Goal: Task Accomplishment & Management: Manage account settings

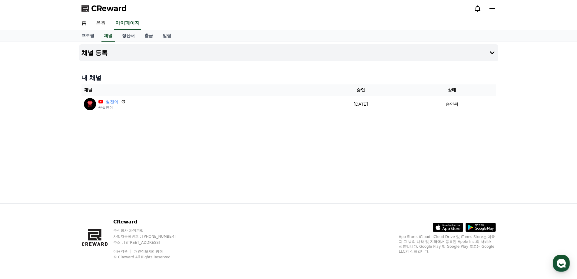
click at [102, 24] on link "음원" at bounding box center [100, 23] width 19 height 13
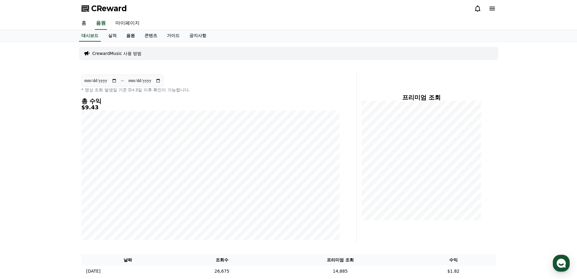
click at [129, 35] on link "음원" at bounding box center [131, 36] width 18 height 12
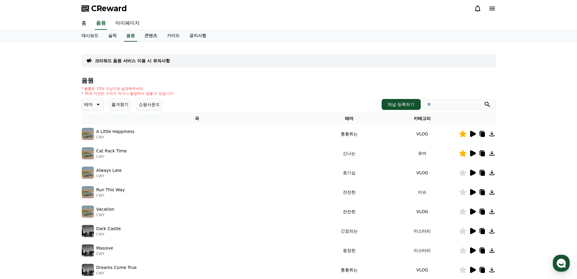
click at [119, 105] on button "즐겨찾기" at bounding box center [120, 104] width 22 height 12
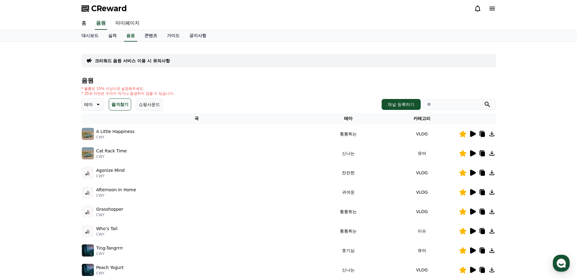
click at [471, 133] on icon at bounding box center [473, 134] width 6 height 6
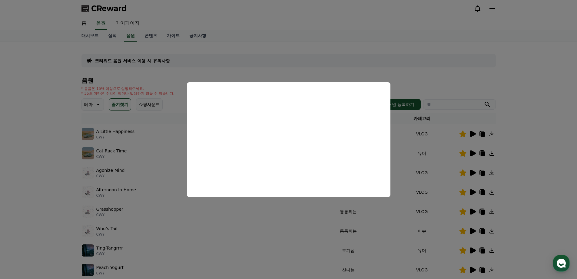
click at [465, 82] on button "close modal" at bounding box center [288, 139] width 577 height 279
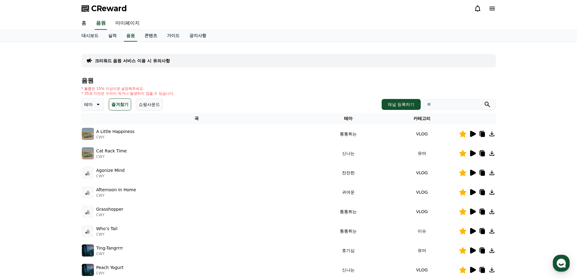
click at [474, 153] on icon at bounding box center [473, 153] width 6 height 6
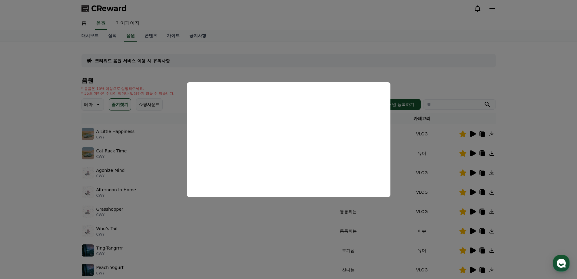
click at [545, 169] on button "close modal" at bounding box center [288, 139] width 577 height 279
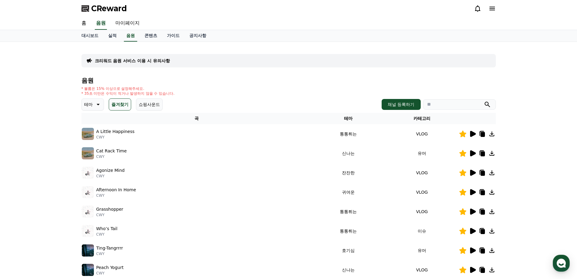
click at [472, 173] on icon at bounding box center [473, 172] width 6 height 6
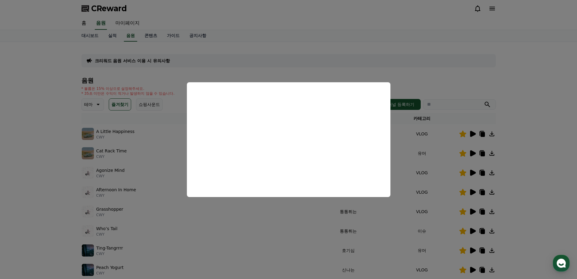
click at [535, 142] on button "close modal" at bounding box center [288, 139] width 577 height 279
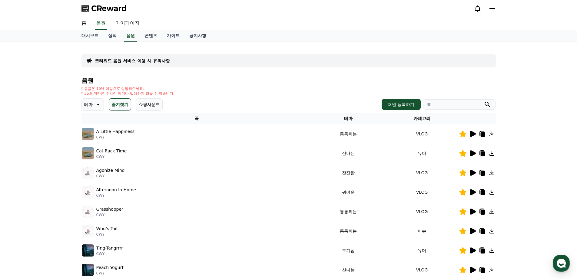
click at [471, 191] on icon at bounding box center [473, 192] width 6 height 6
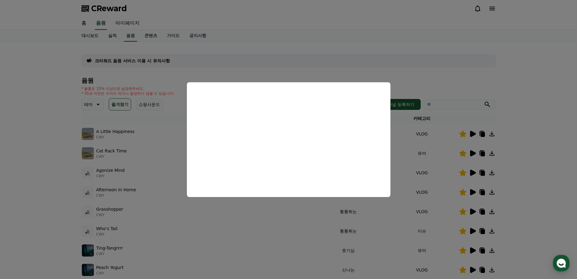
drag, startPoint x: 523, startPoint y: 203, endPoint x: 471, endPoint y: 211, distance: 53.1
click at [523, 204] on button "close modal" at bounding box center [288, 139] width 577 height 279
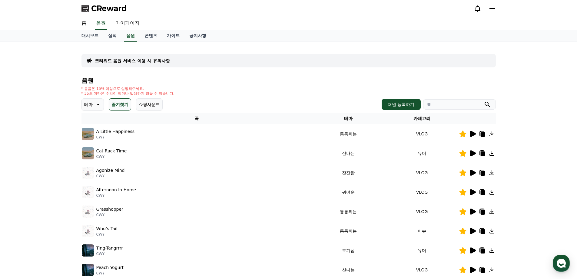
click at [471, 211] on icon at bounding box center [473, 211] width 6 height 6
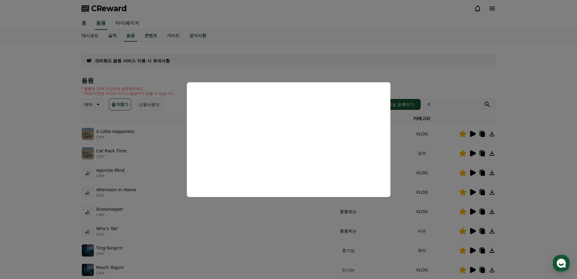
click at [546, 187] on button "close modal" at bounding box center [288, 139] width 577 height 279
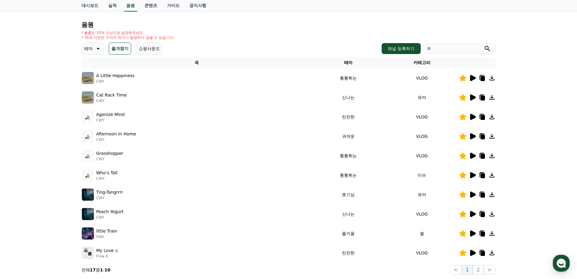
scroll to position [61, 0]
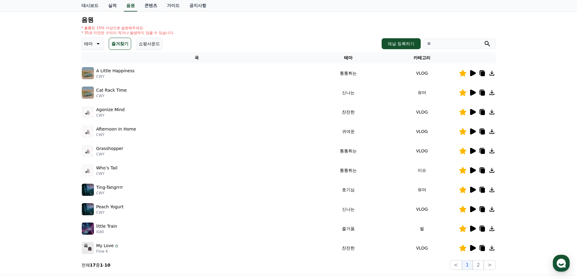
click at [474, 190] on icon at bounding box center [473, 189] width 6 height 6
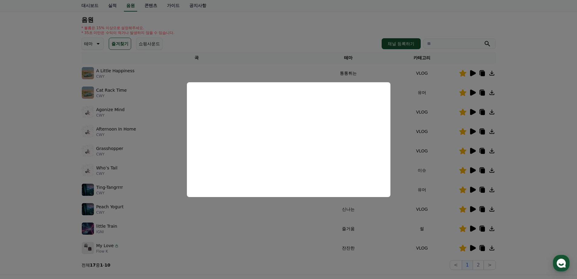
click at [522, 200] on button "close modal" at bounding box center [288, 139] width 577 height 279
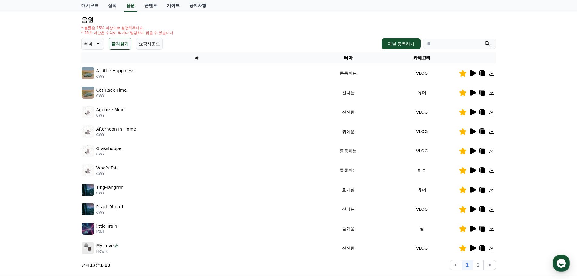
click at [473, 209] on icon at bounding box center [473, 209] width 6 height 6
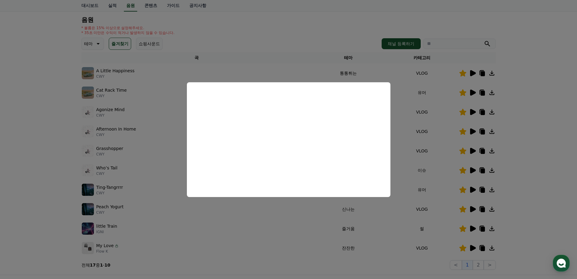
click at [532, 184] on button "close modal" at bounding box center [288, 139] width 577 height 279
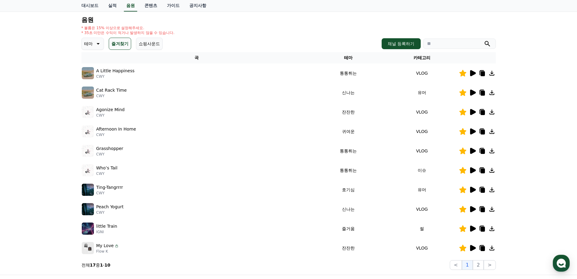
click at [472, 189] on icon at bounding box center [473, 189] width 6 height 6
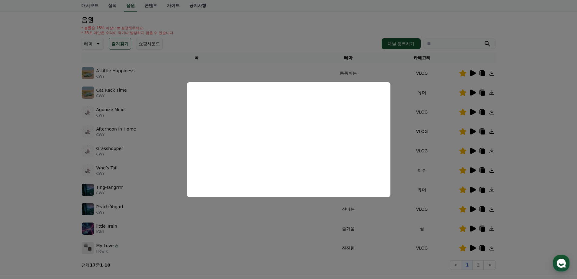
click at [515, 223] on button "close modal" at bounding box center [288, 139] width 577 height 279
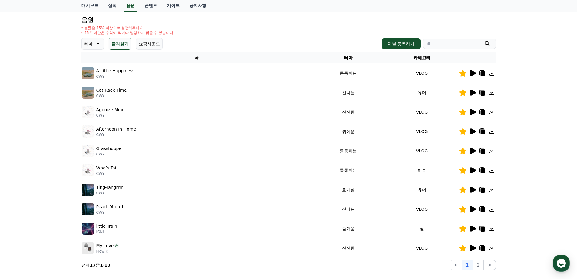
click at [473, 247] on icon at bounding box center [473, 248] width 6 height 6
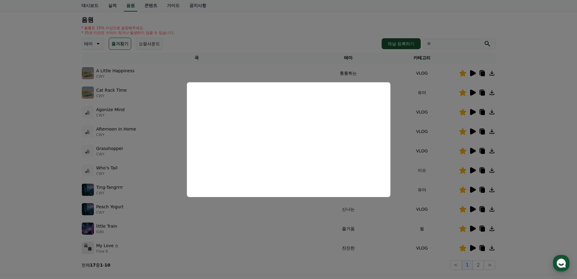
drag, startPoint x: 523, startPoint y: 205, endPoint x: 504, endPoint y: 147, distance: 61.2
click at [524, 205] on button "close modal" at bounding box center [288, 139] width 577 height 279
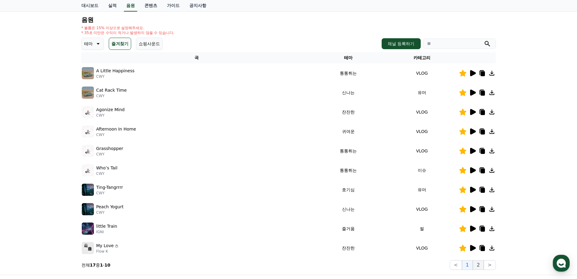
click at [475, 264] on button "2" at bounding box center [478, 265] width 11 height 10
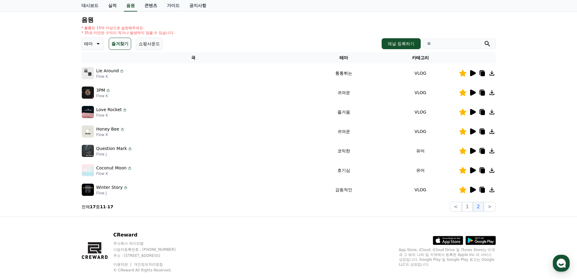
click at [472, 73] on icon at bounding box center [473, 73] width 6 height 6
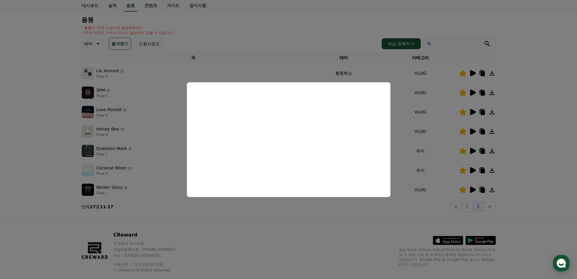
click at [516, 109] on button "close modal" at bounding box center [288, 139] width 577 height 279
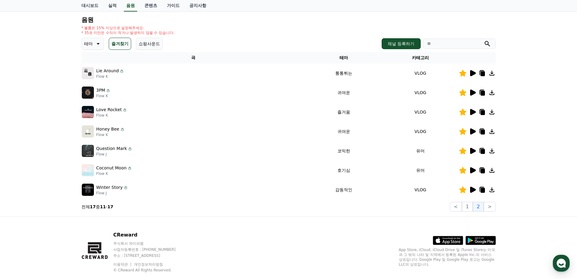
click at [475, 75] on icon at bounding box center [472, 72] width 7 height 7
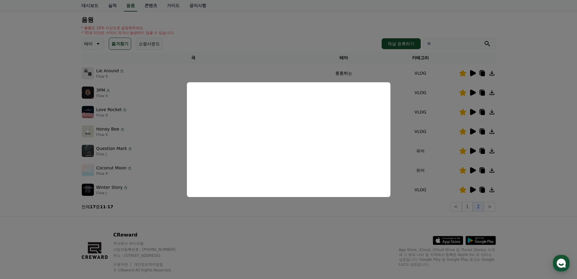
click at [539, 201] on button "close modal" at bounding box center [288, 139] width 577 height 279
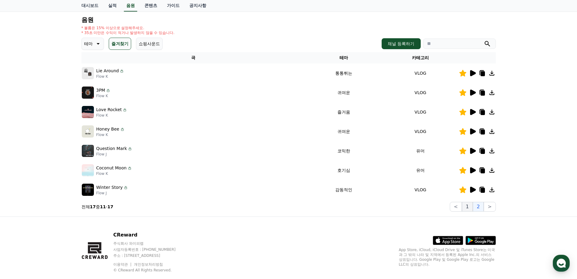
click at [467, 205] on button "1" at bounding box center [467, 207] width 11 height 10
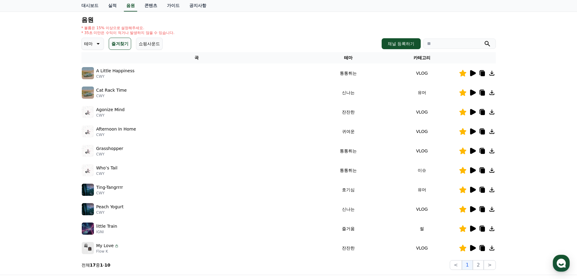
click at [484, 74] on icon at bounding box center [483, 73] width 4 height 5
